Goal: Information Seeking & Learning: Learn about a topic

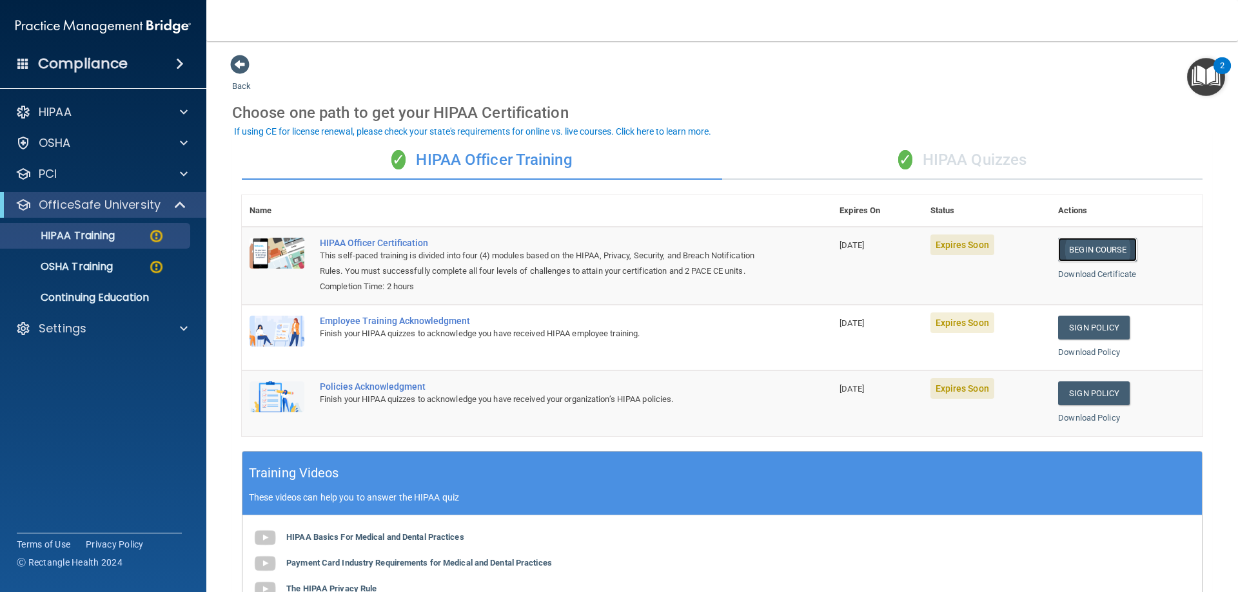
click at [1098, 243] on link "Begin Course" at bounding box center [1097, 250] width 79 height 24
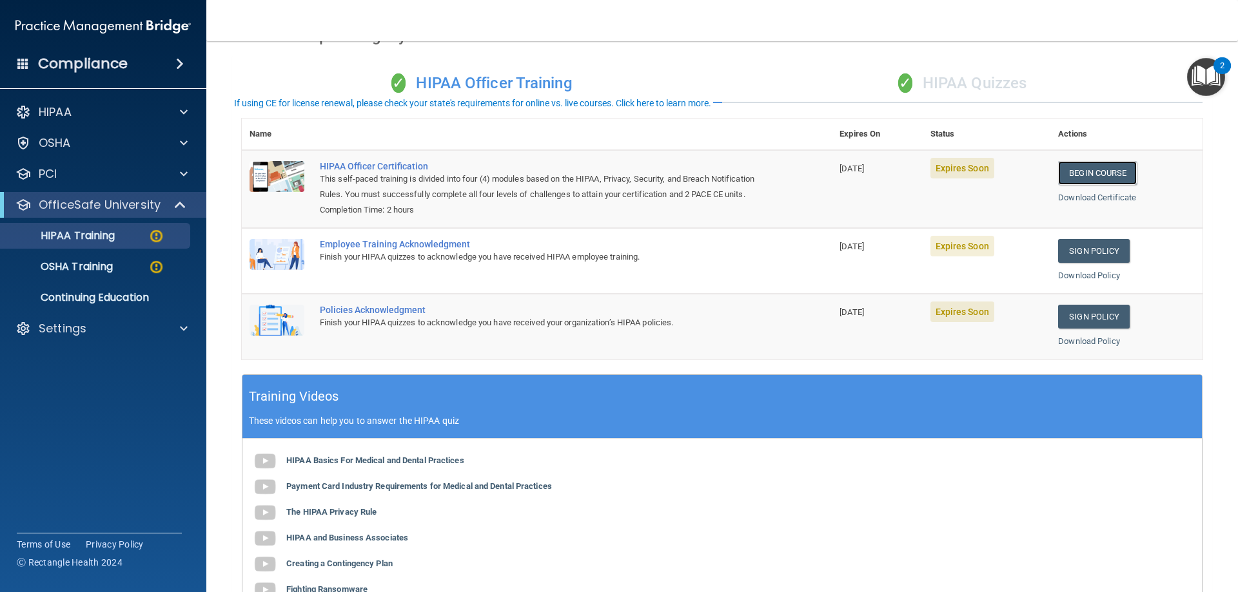
scroll to position [275, 0]
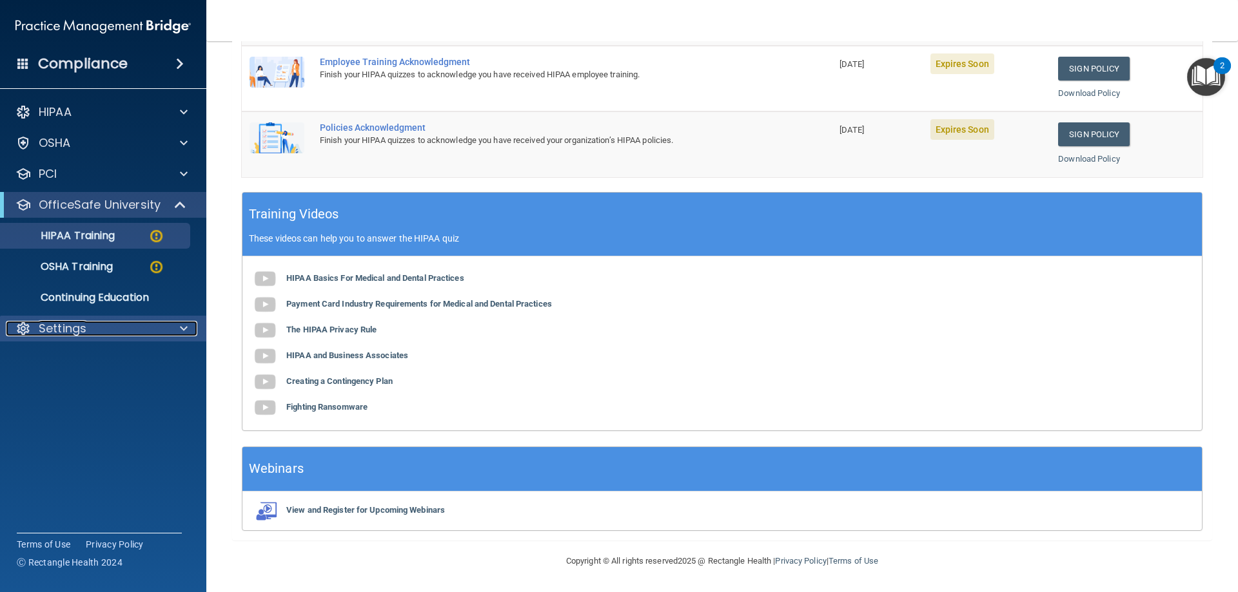
click at [187, 330] on span at bounding box center [184, 328] width 8 height 15
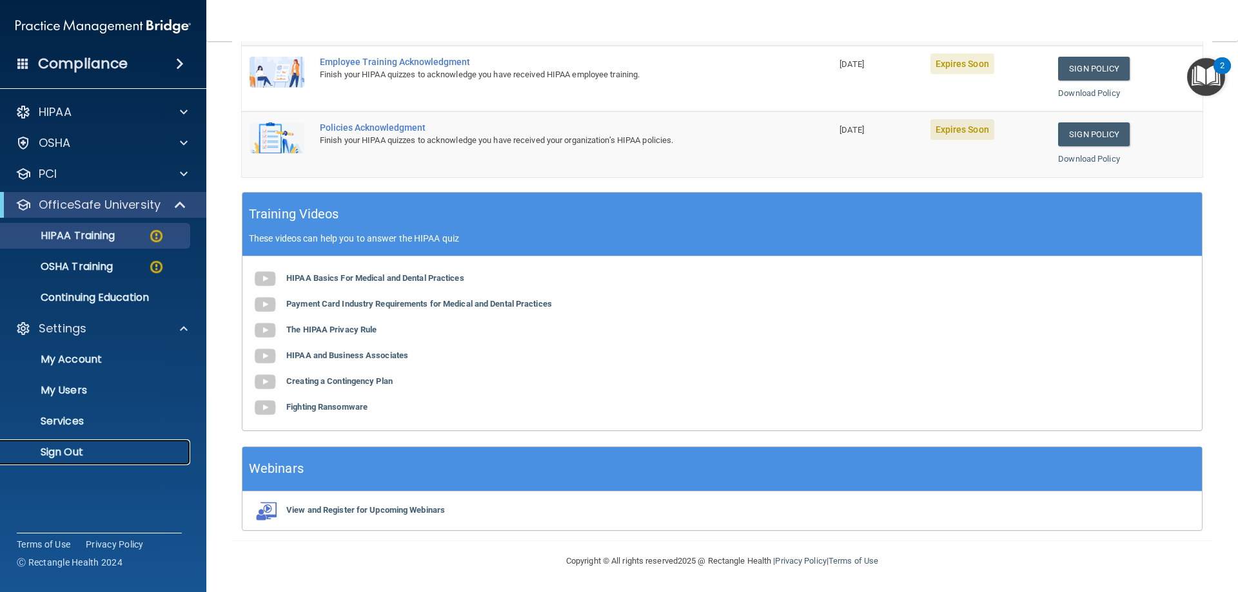
click at [79, 451] on p "Sign Out" at bounding box center [96, 452] width 176 height 13
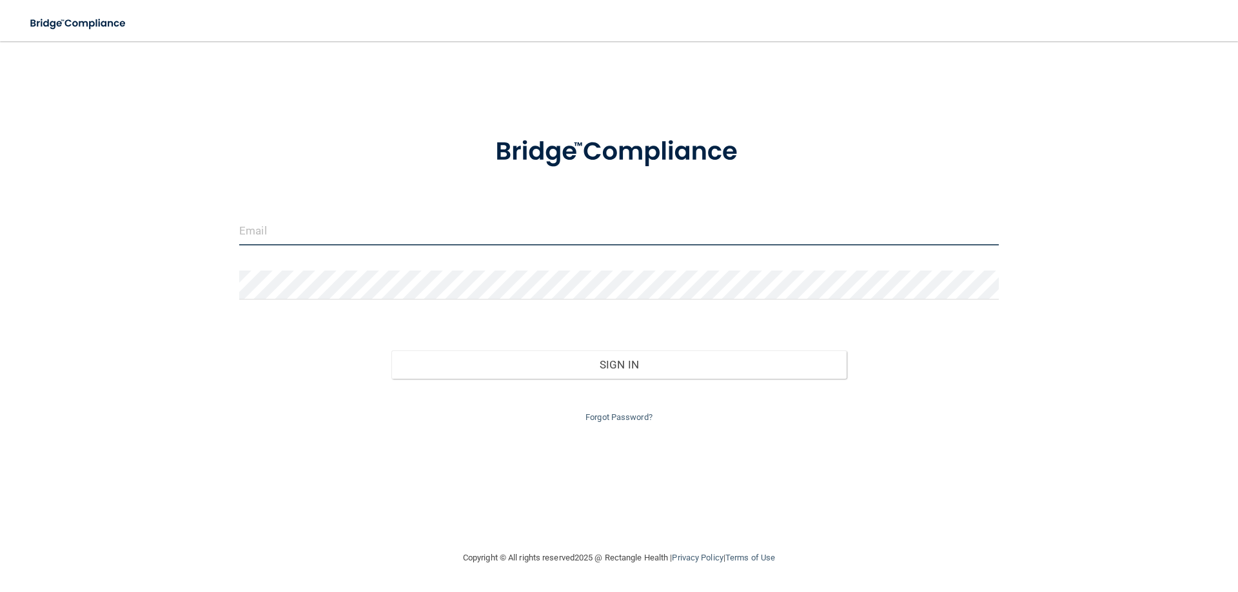
type input "[EMAIL_ADDRESS][DOMAIN_NAME]"
